Goal: Task Accomplishment & Management: Use online tool/utility

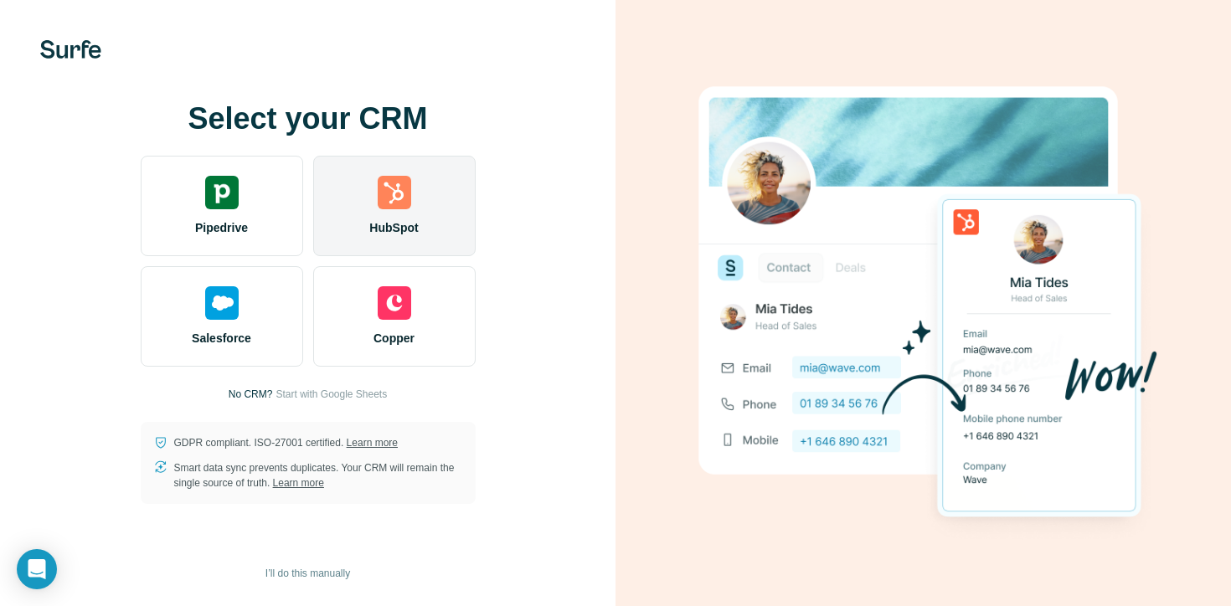
click at [417, 196] on div "HubSpot" at bounding box center [394, 206] width 162 height 100
click at [400, 199] on img at bounding box center [394, 192] width 33 height 33
click at [424, 201] on div "HubSpot" at bounding box center [394, 206] width 162 height 100
